Goal: Transaction & Acquisition: Download file/media

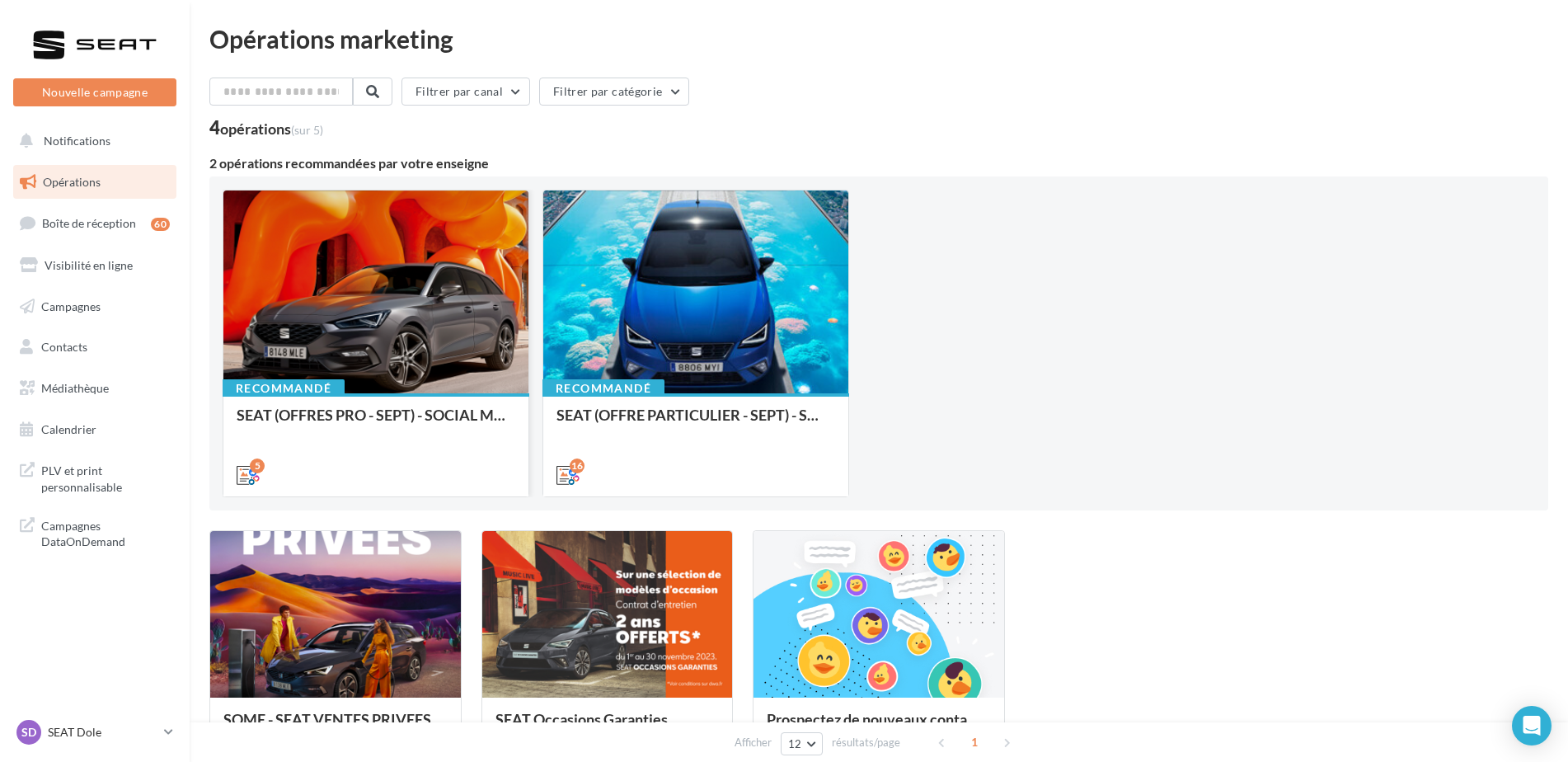
click at [446, 371] on div at bounding box center [376, 293] width 305 height 205
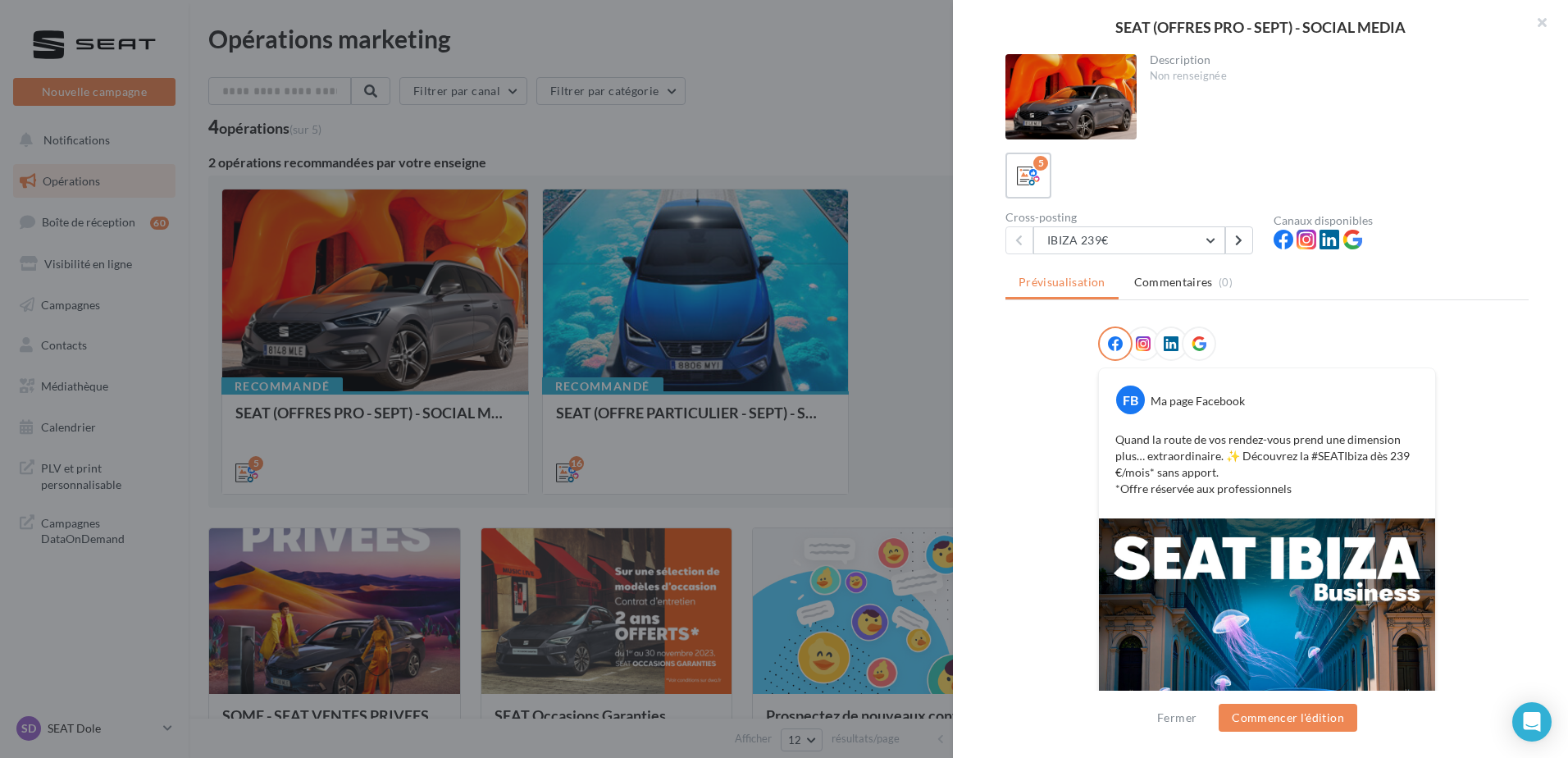
click at [1207, 188] on div "5" at bounding box center [1267, 175] width 523 height 46
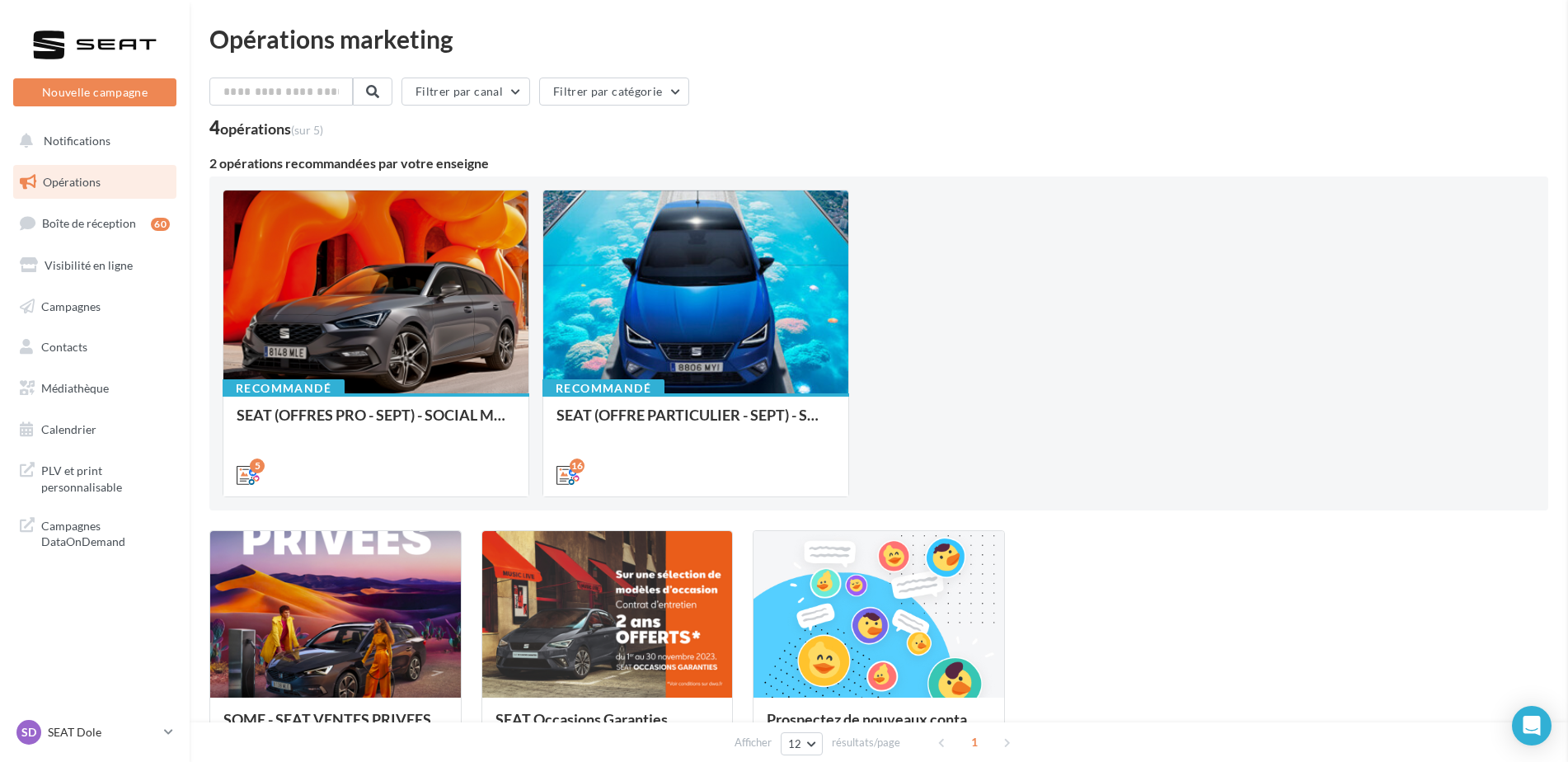
click at [76, 393] on span "Médiathèque" at bounding box center [76, 387] width 68 height 14
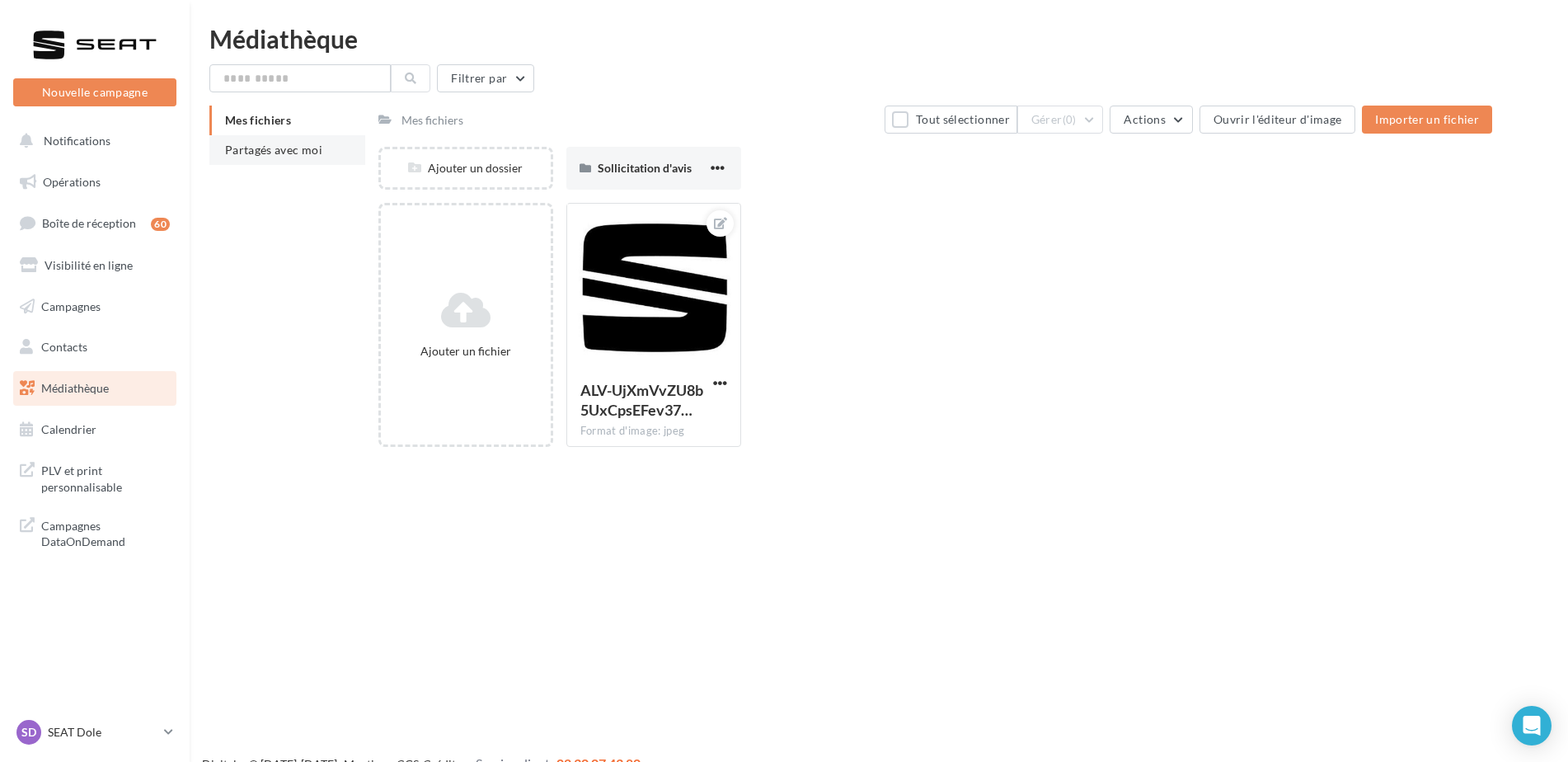
click at [322, 164] on li "Partagés avec moi" at bounding box center [287, 149] width 156 height 29
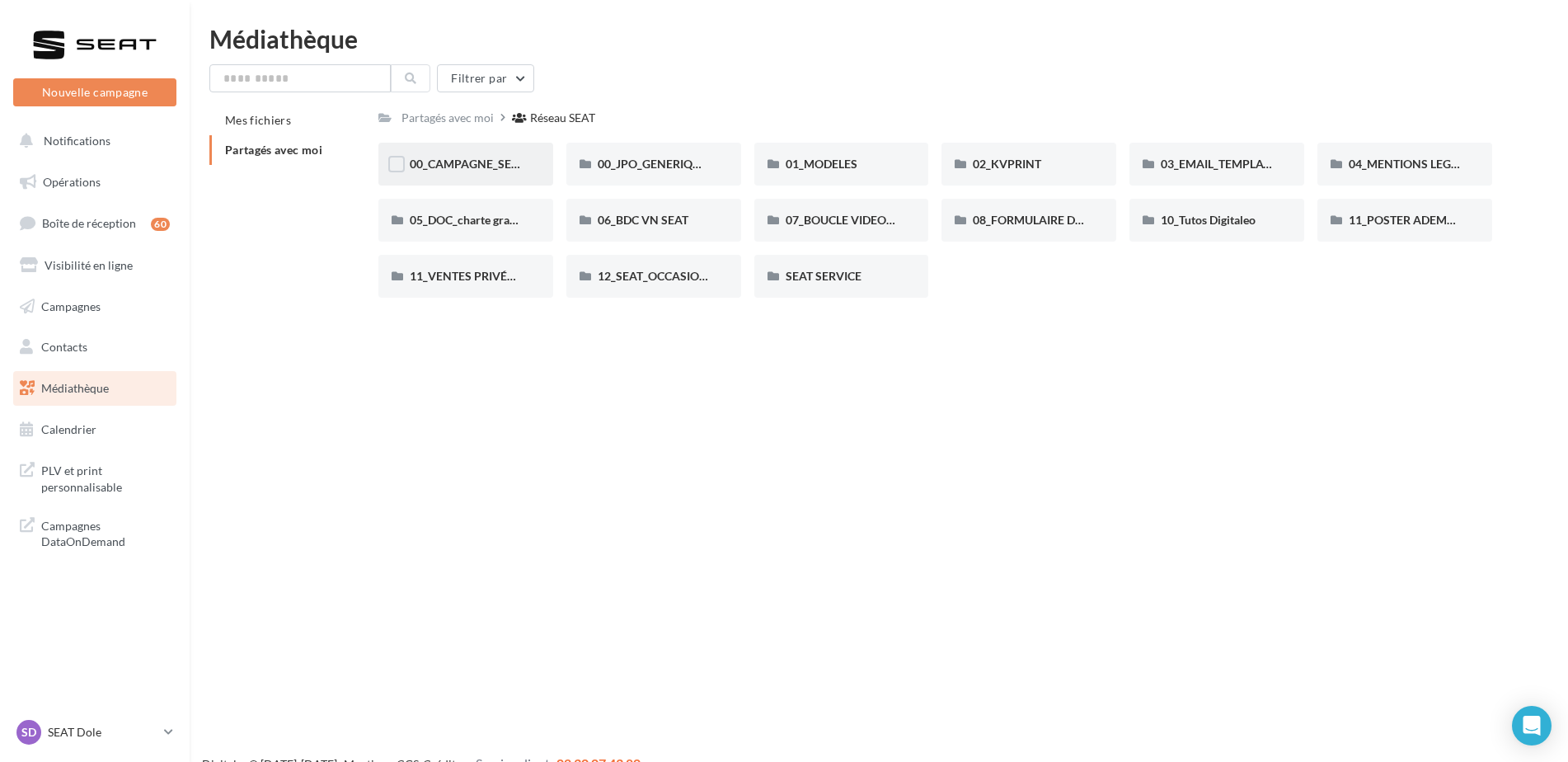
click at [487, 155] on div "00_CAMPAGNE_SEPTEMBRE" at bounding box center [465, 163] width 175 height 42
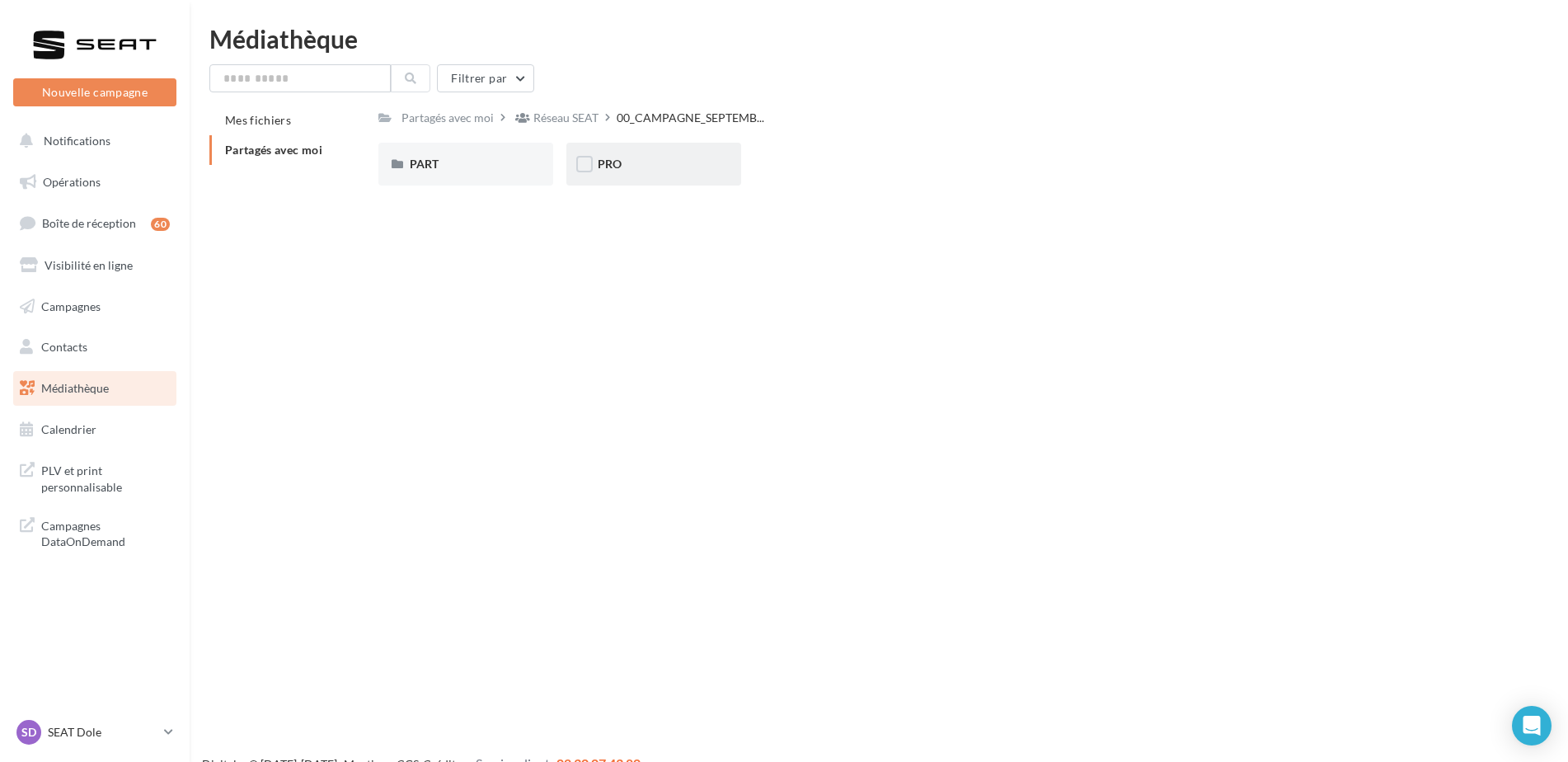
click at [670, 143] on div "PRO" at bounding box center [653, 163] width 175 height 42
click at [818, 168] on div "IBIZA" at bounding box center [841, 163] width 112 height 16
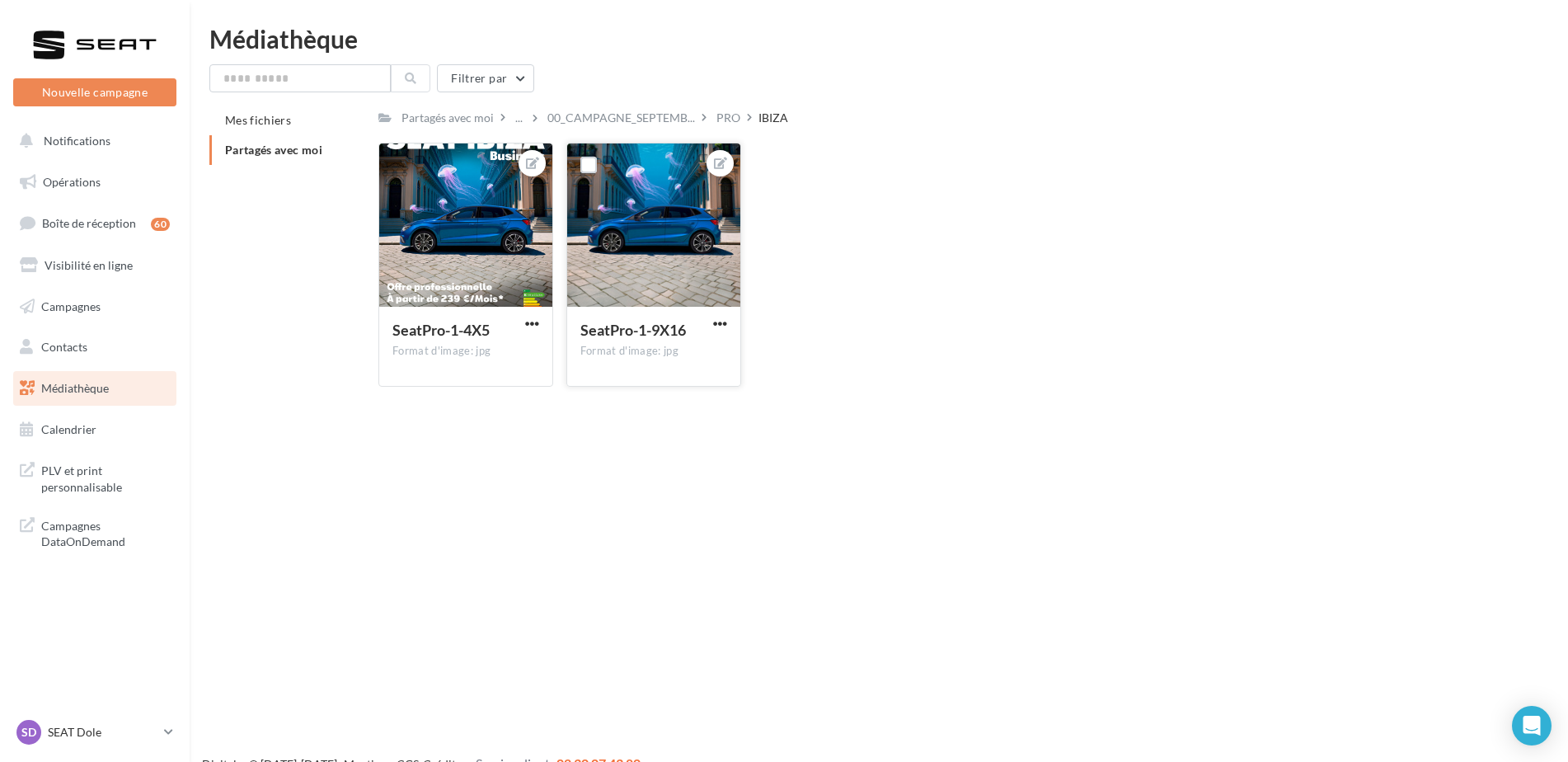
click at [728, 319] on button "button" at bounding box center [720, 324] width 21 height 16
click at [694, 415] on button "Télécharger" at bounding box center [644, 398] width 174 height 42
click at [68, 377] on link "Médiathèque" at bounding box center [94, 388] width 170 height 35
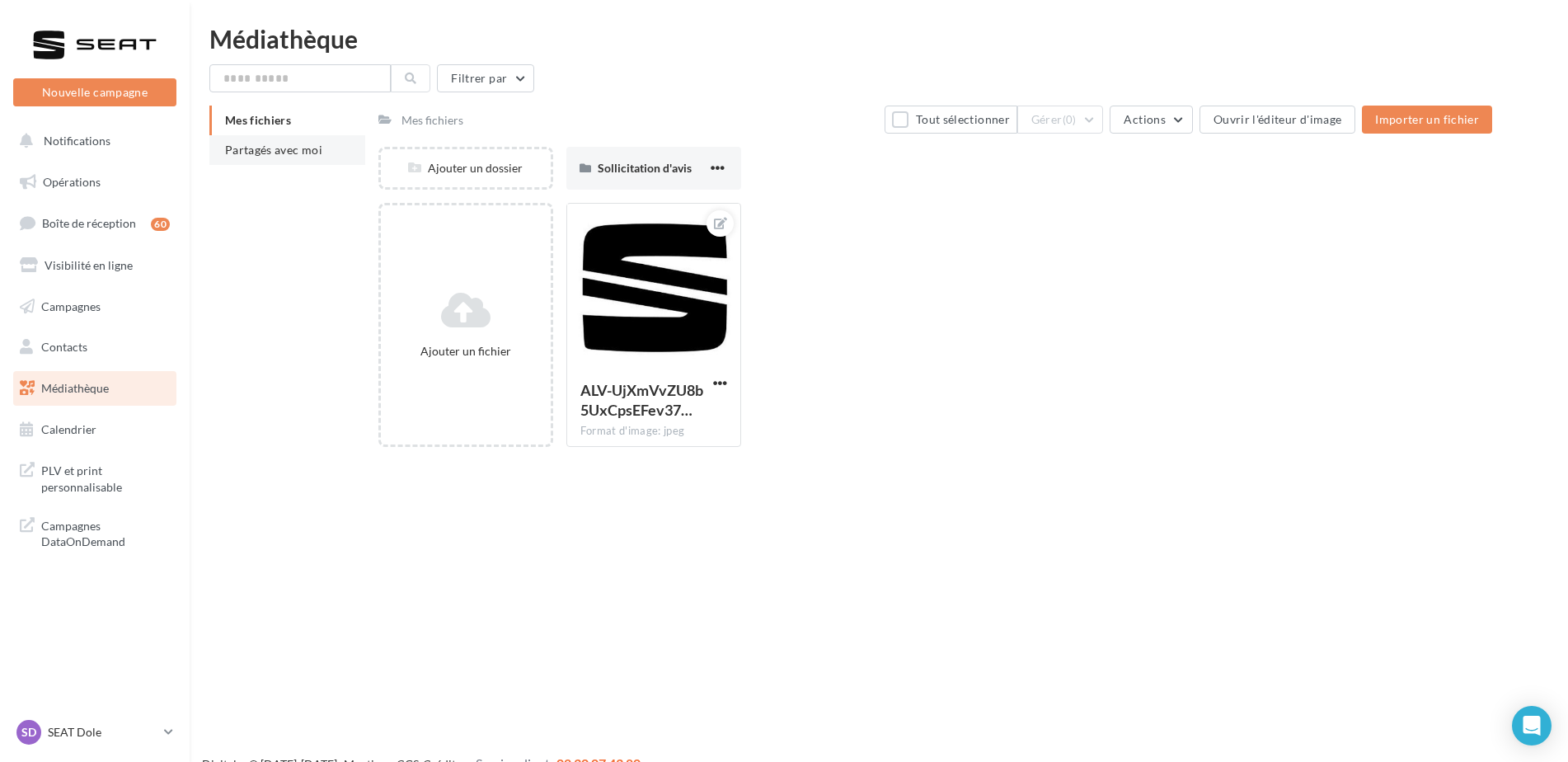
click at [323, 160] on li "Partagés avec moi" at bounding box center [287, 149] width 156 height 29
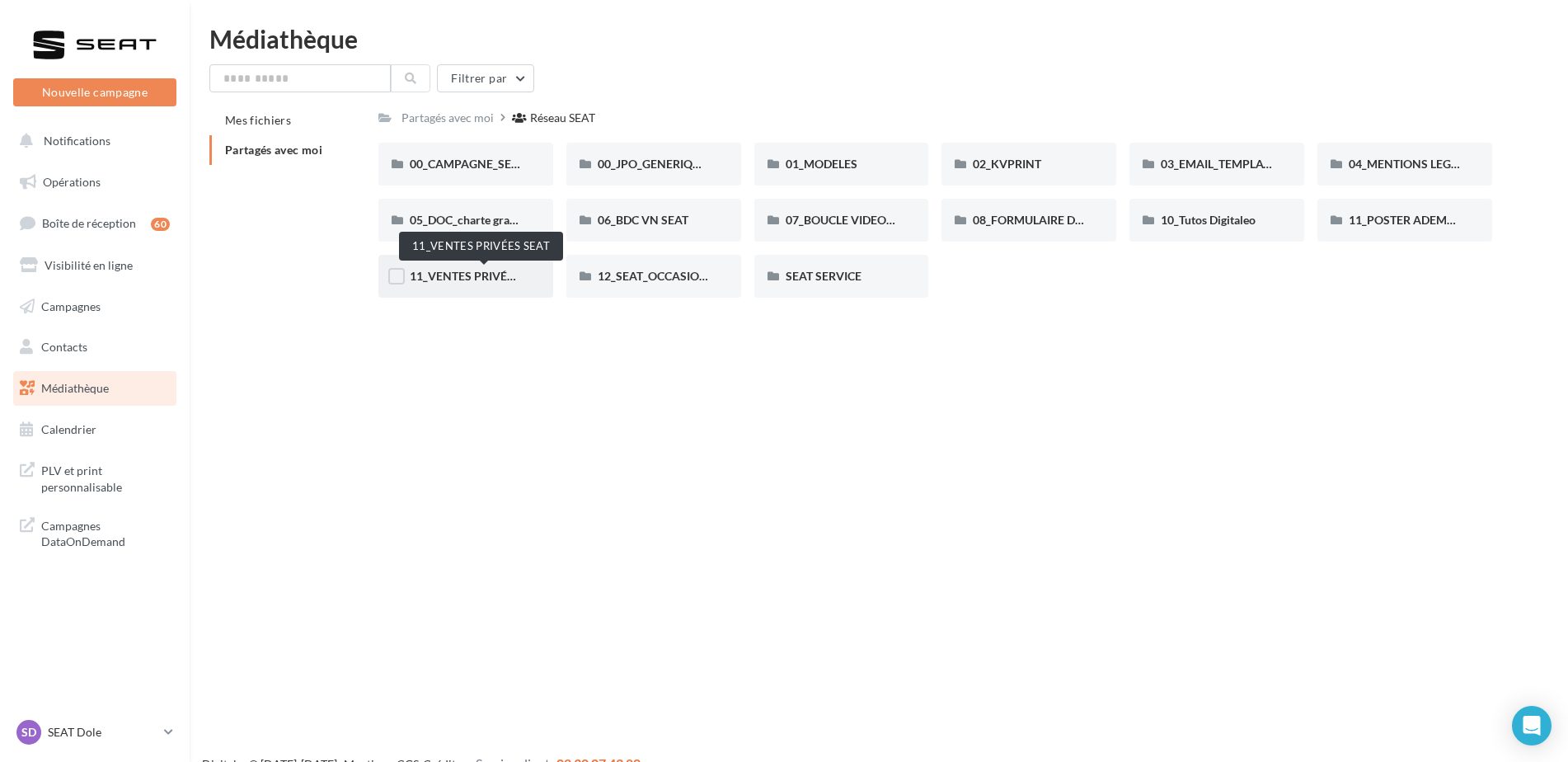
click at [462, 280] on span "11_VENTES PRIVÉES SEAT" at bounding box center [480, 276] width 140 height 14
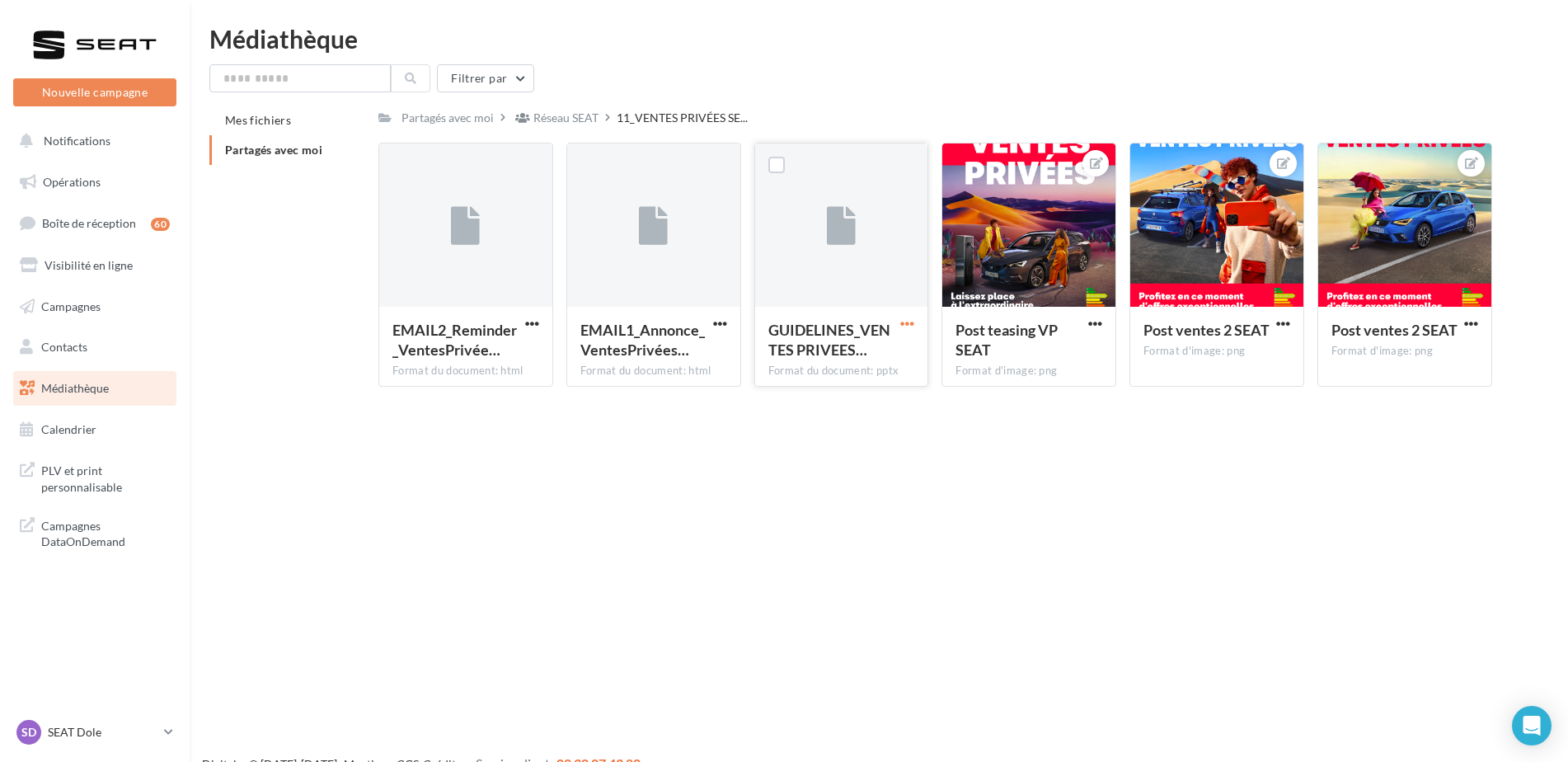
click at [909, 324] on span "button" at bounding box center [907, 323] width 14 height 14
click at [876, 364] on button "Télécharger" at bounding box center [835, 356] width 165 height 42
click at [1516, 9] on html "Nouvelle campagne Nouvelle campagne Notifications Opérations Boîte de réception…" at bounding box center [784, 381] width 1568 height 762
click at [117, 727] on p "SEAT Dole" at bounding box center [103, 732] width 110 height 16
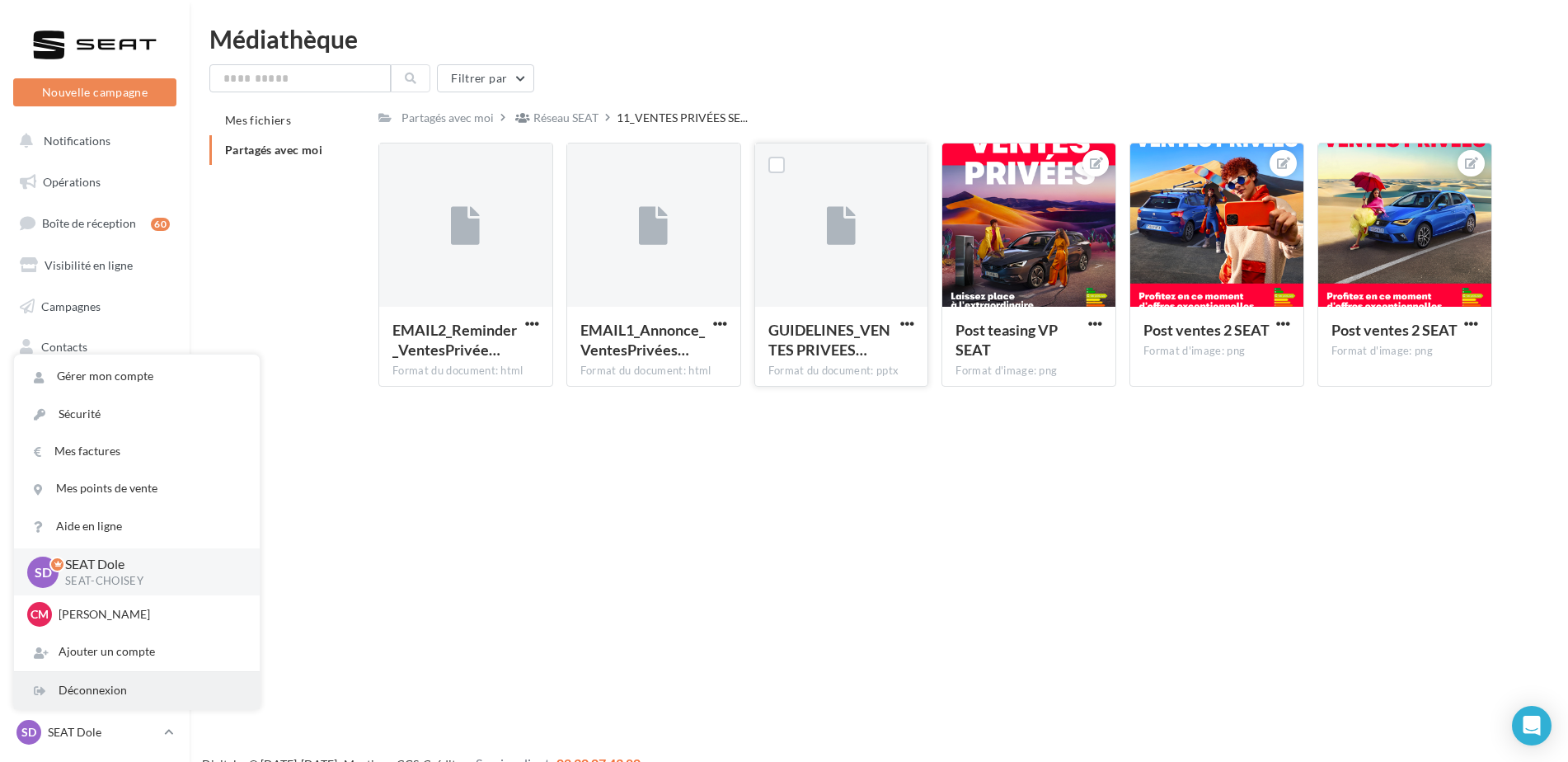
click at [104, 687] on div "Déconnexion" at bounding box center [137, 690] width 245 height 37
